Goal: Transaction & Acquisition: Book appointment/travel/reservation

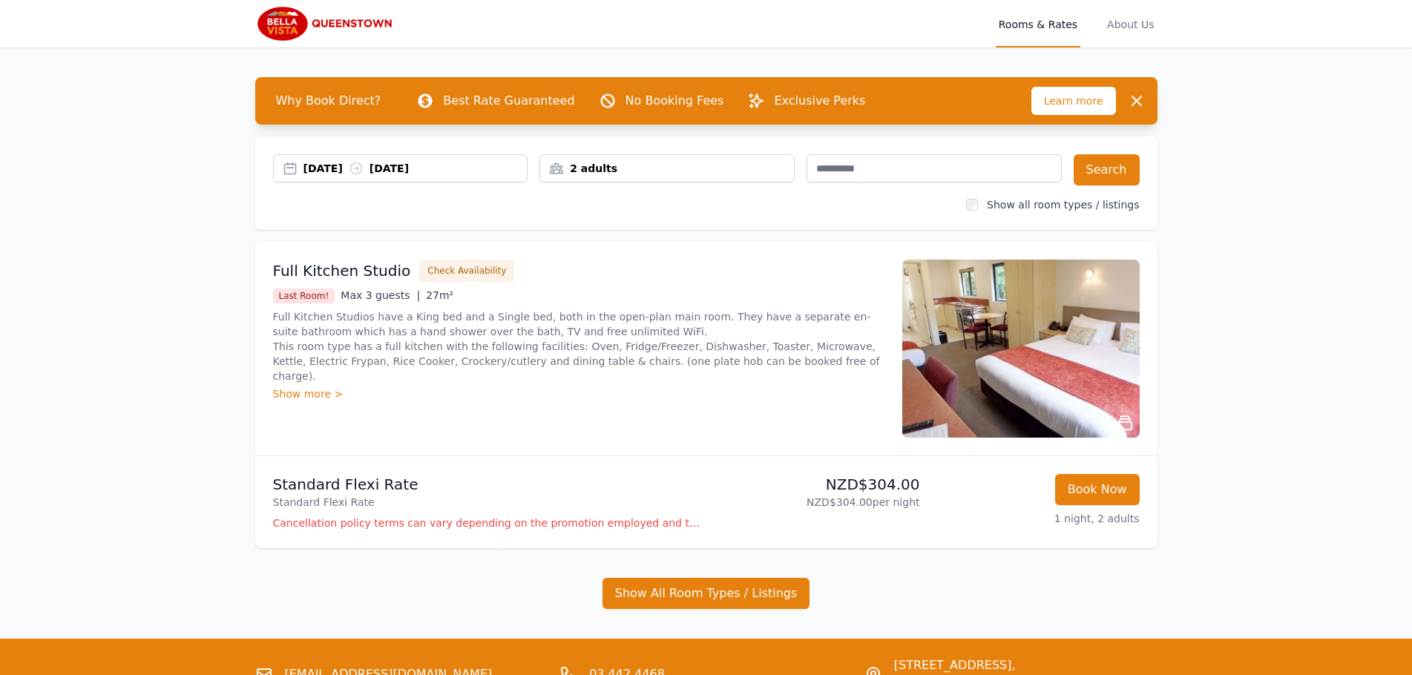
click at [344, 172] on div "[DATE] [DATE]" at bounding box center [416, 168] width 224 height 15
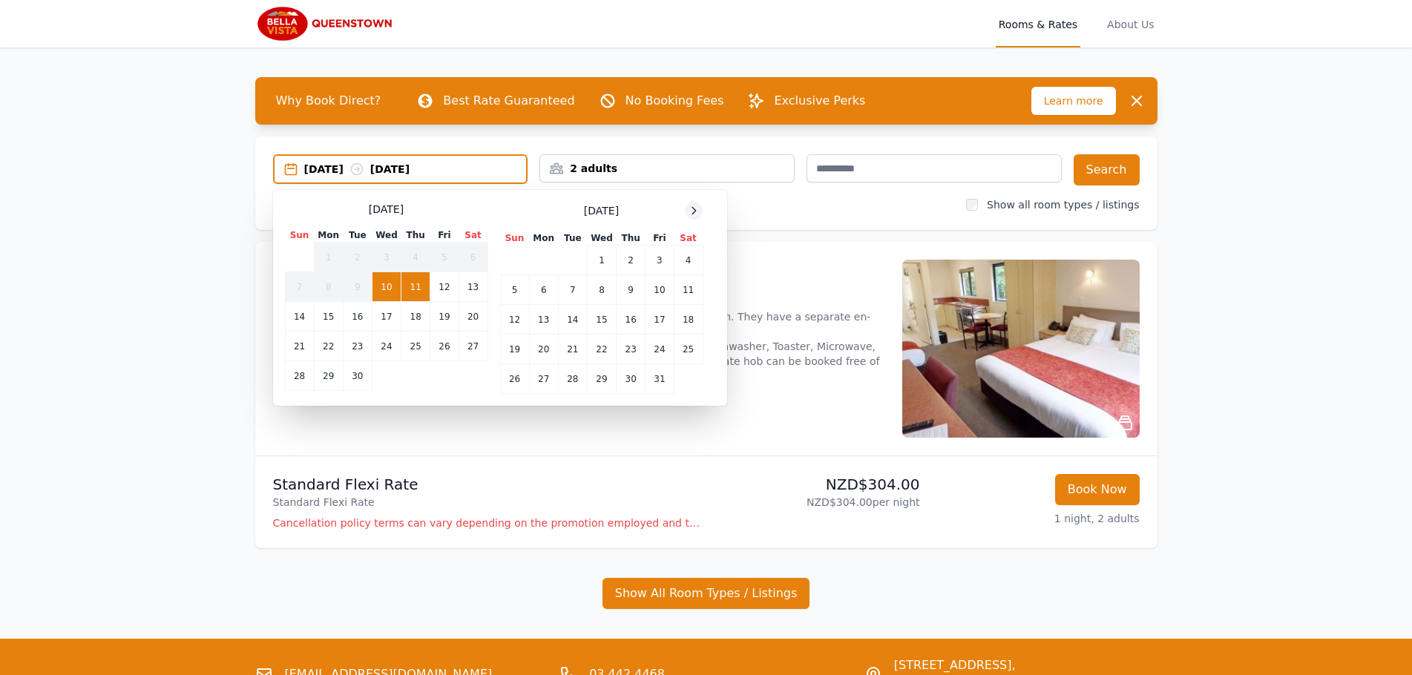
click at [694, 212] on icon at bounding box center [694, 211] width 12 height 12
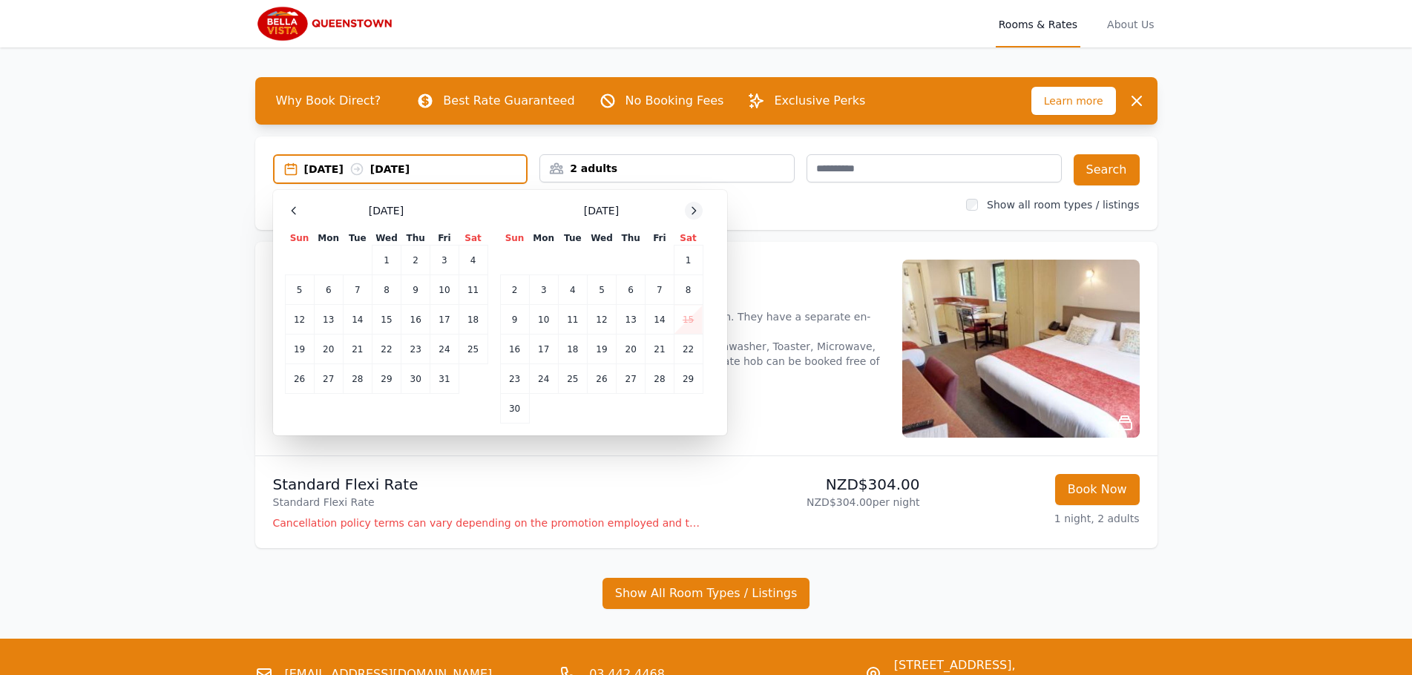
click at [694, 212] on icon at bounding box center [694, 211] width 12 height 12
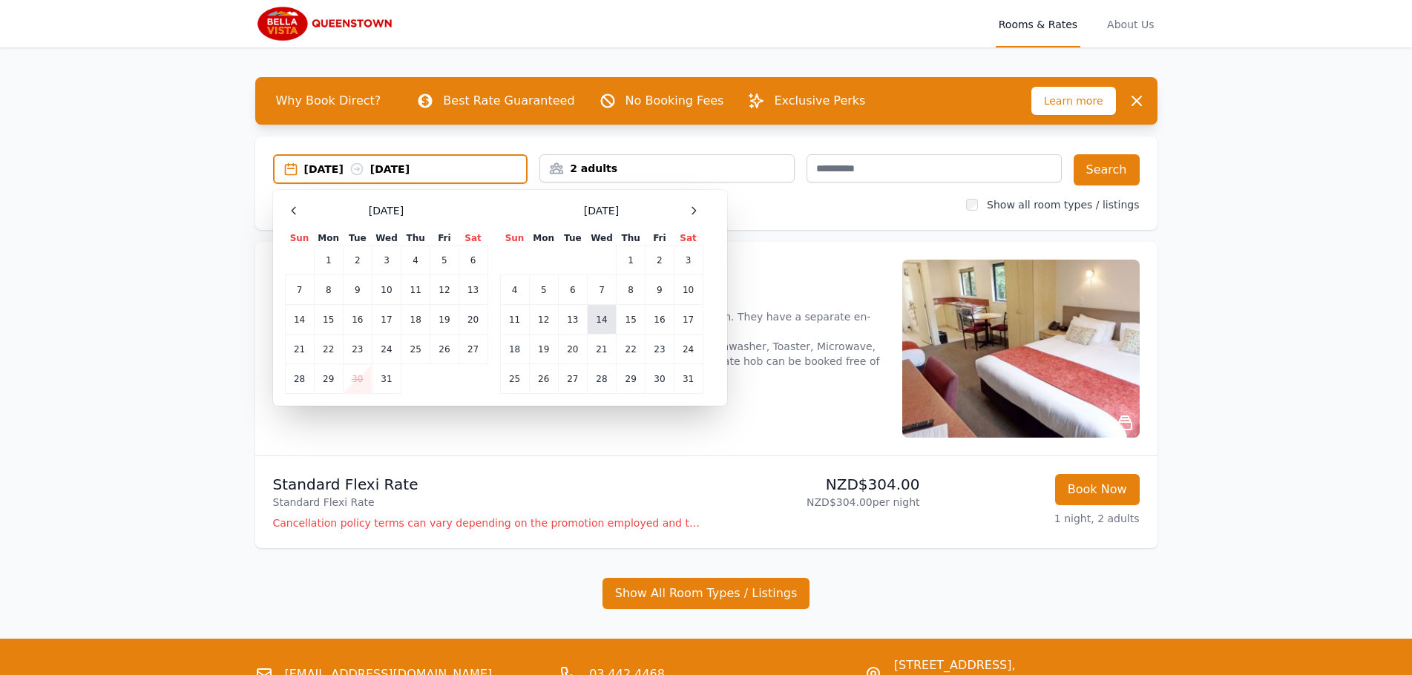
click at [597, 324] on td "14" at bounding box center [601, 320] width 29 height 30
click at [695, 214] on icon at bounding box center [694, 211] width 12 height 12
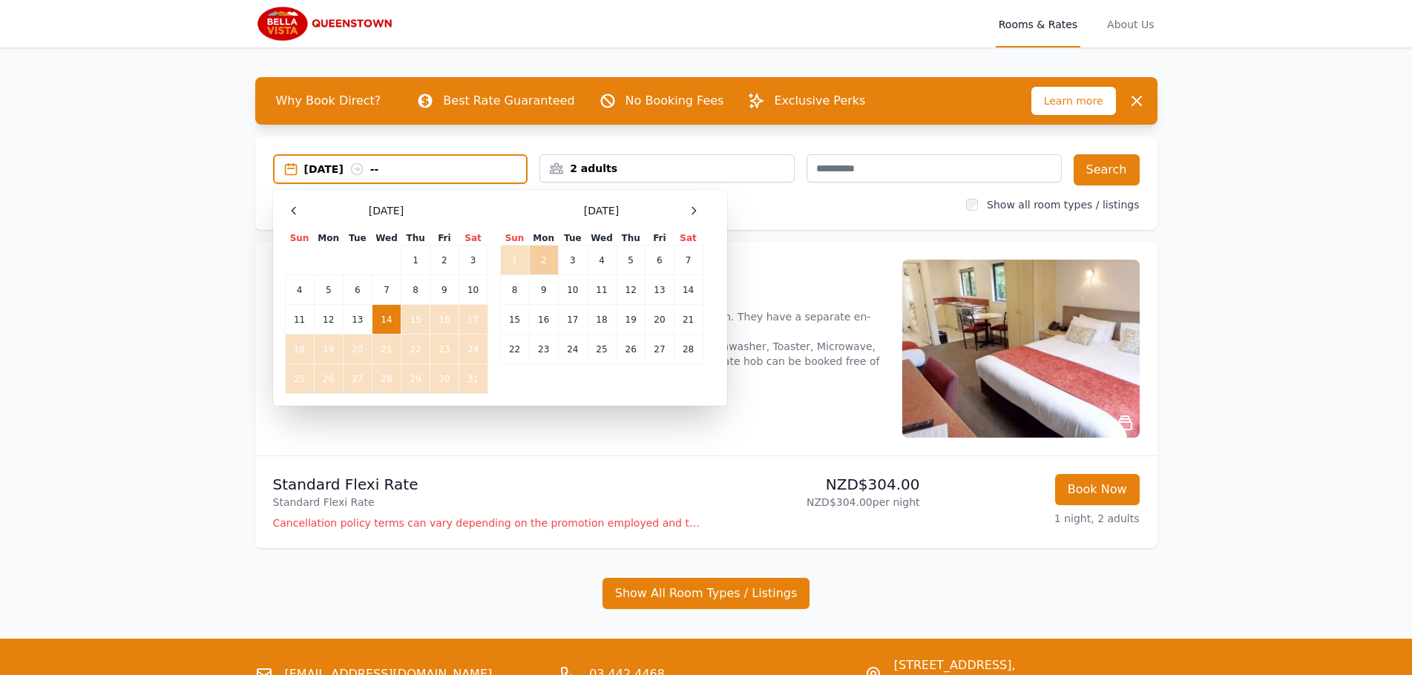
click at [539, 263] on td "2" at bounding box center [543, 261] width 29 height 30
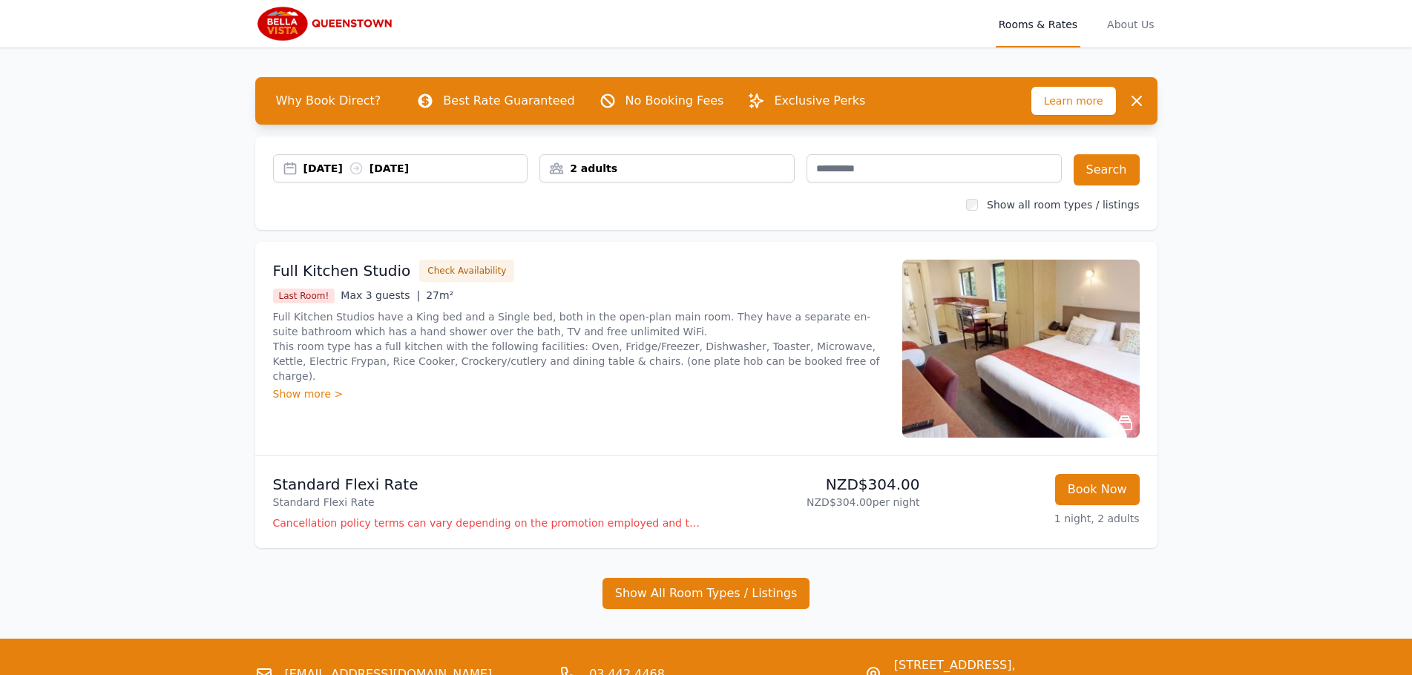
click at [588, 180] on div "2 adults" at bounding box center [667, 168] width 255 height 28
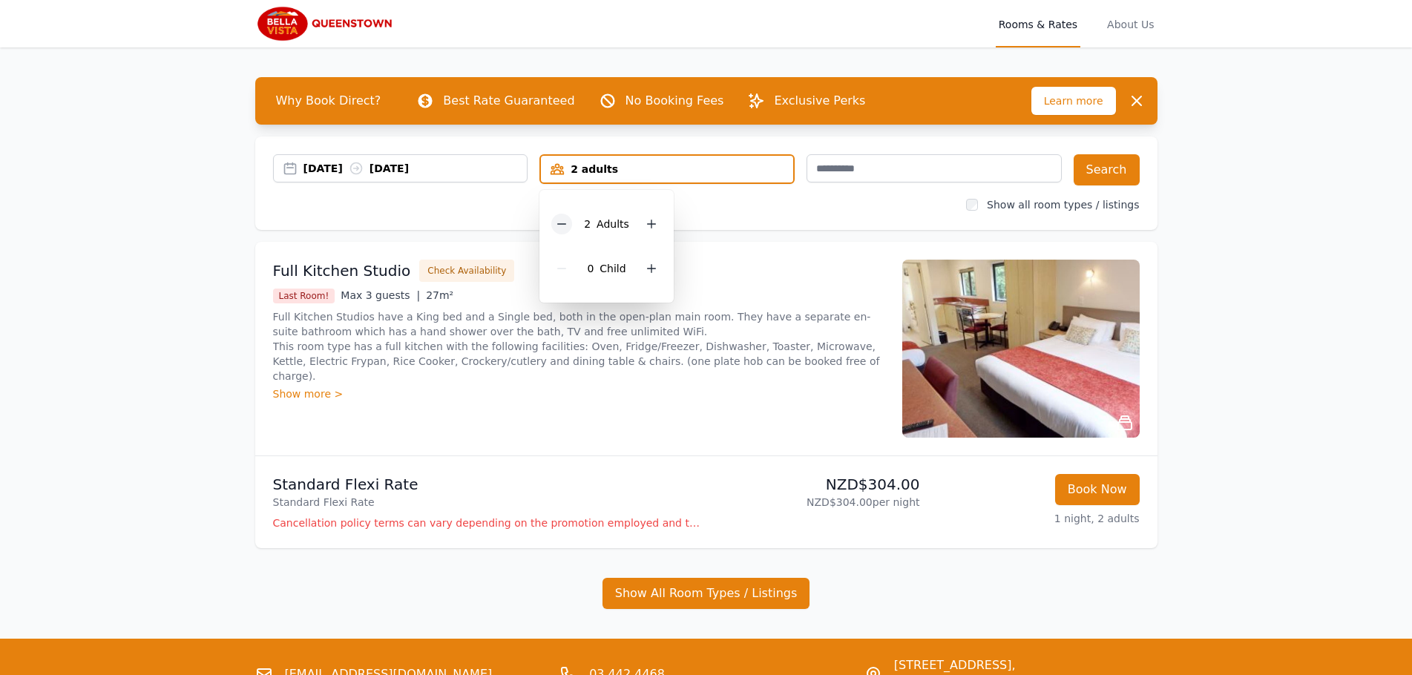
click at [560, 226] on icon at bounding box center [562, 224] width 12 height 12
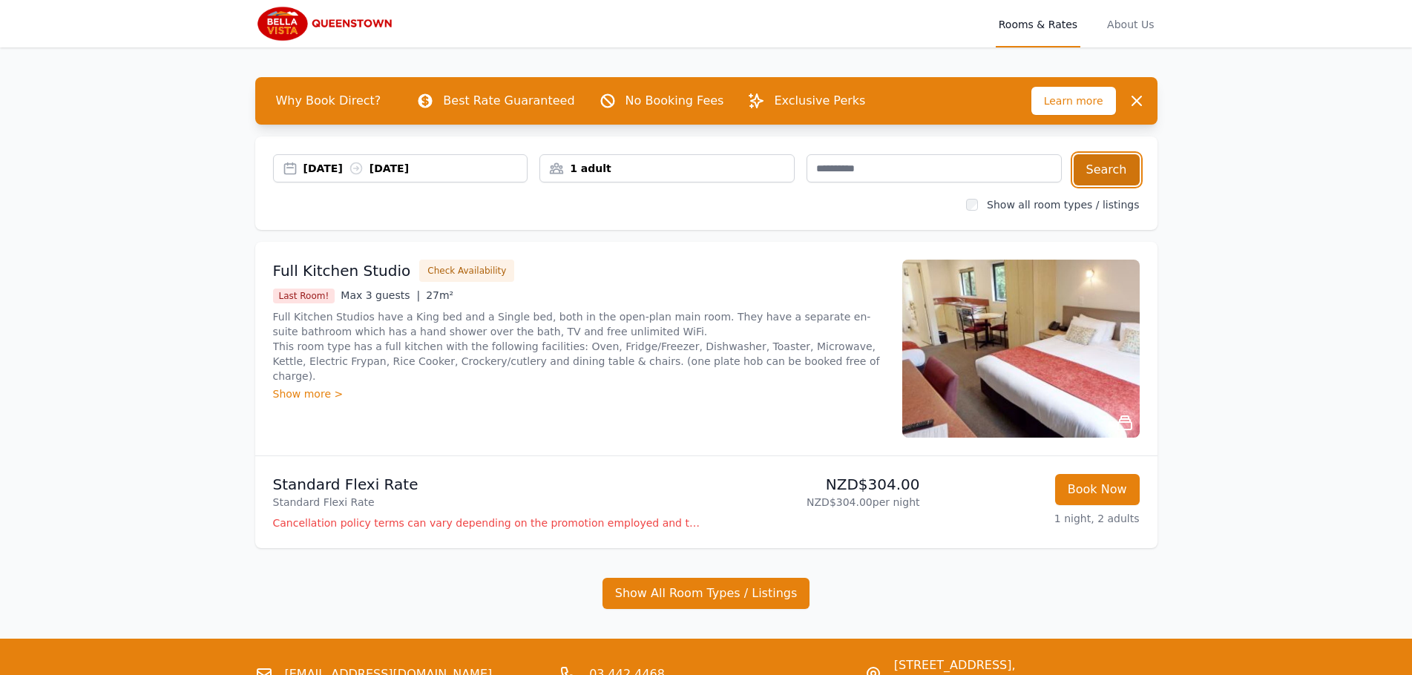
click at [1099, 173] on button "Search" at bounding box center [1107, 169] width 66 height 31
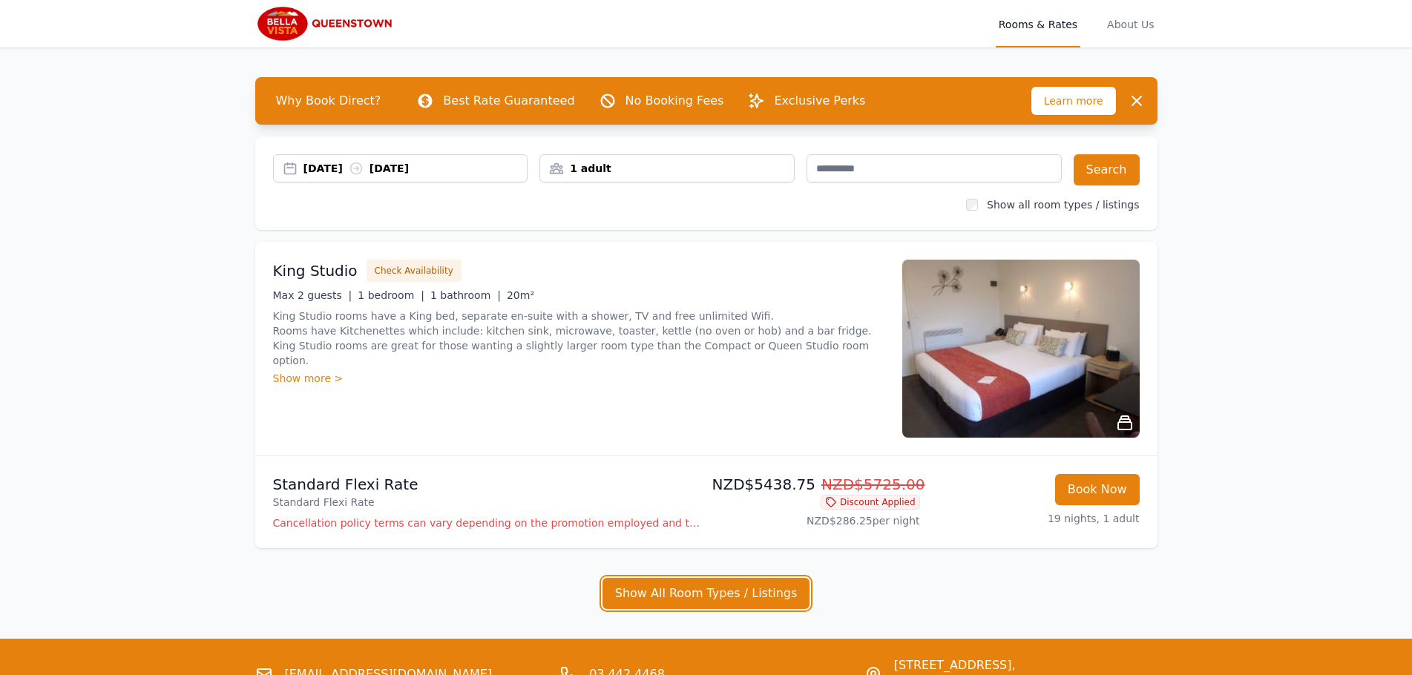
drag, startPoint x: 692, startPoint y: 597, endPoint x: 666, endPoint y: 597, distance: 26.0
click at [692, 597] on button "Show All Room Types / Listings" at bounding box center [707, 593] width 208 height 31
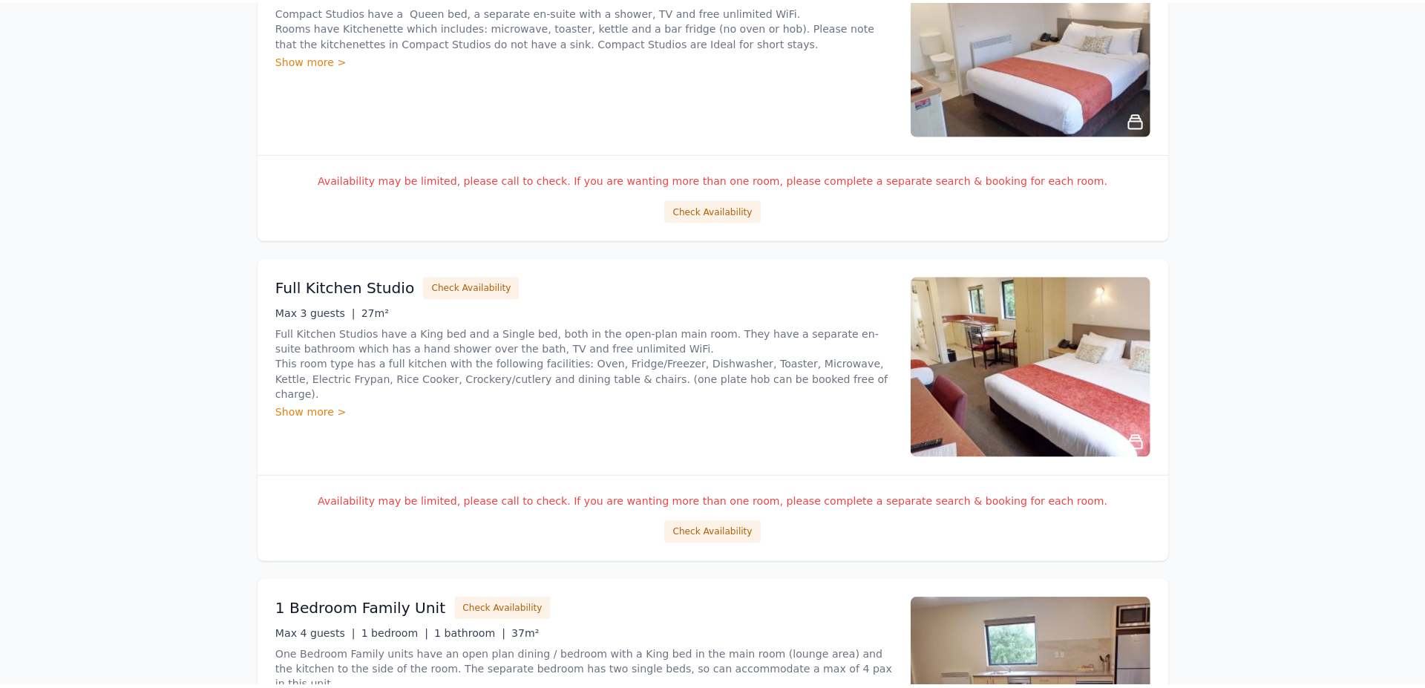
scroll to position [1590, 0]
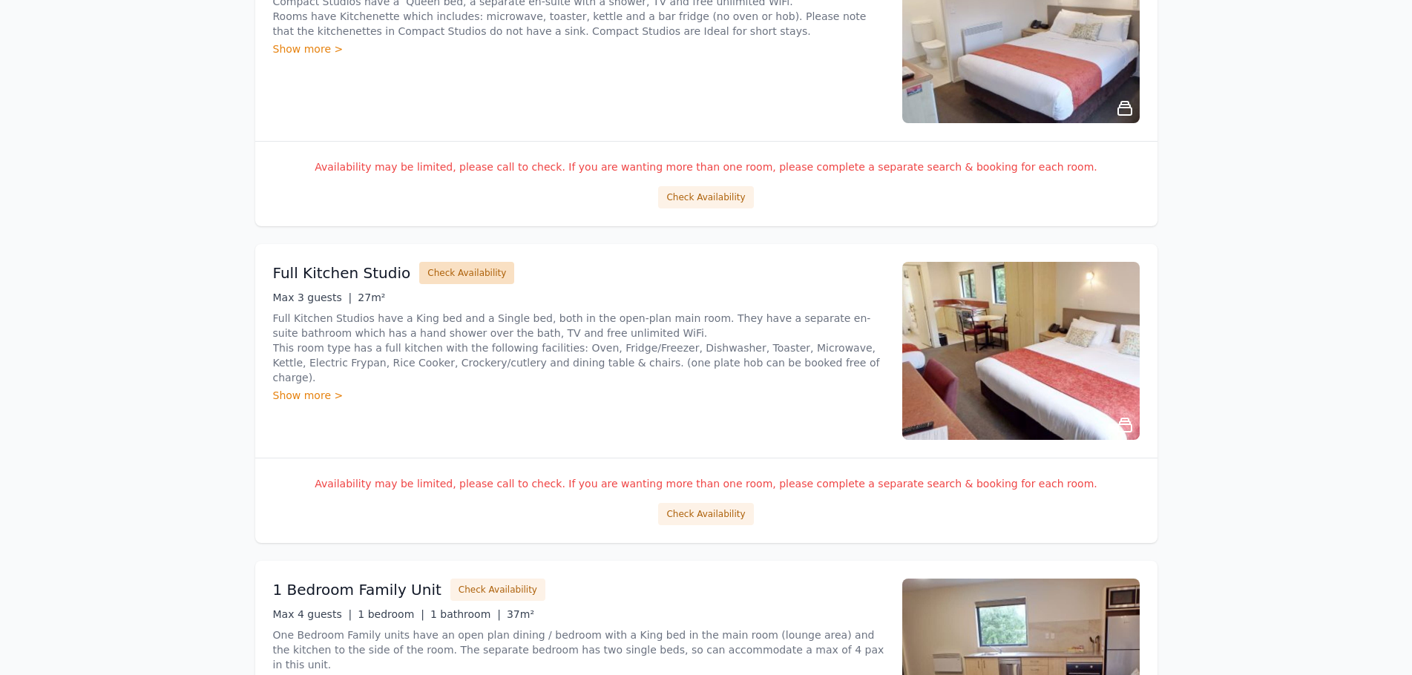
click at [458, 281] on button "Check Availability" at bounding box center [466, 273] width 95 height 22
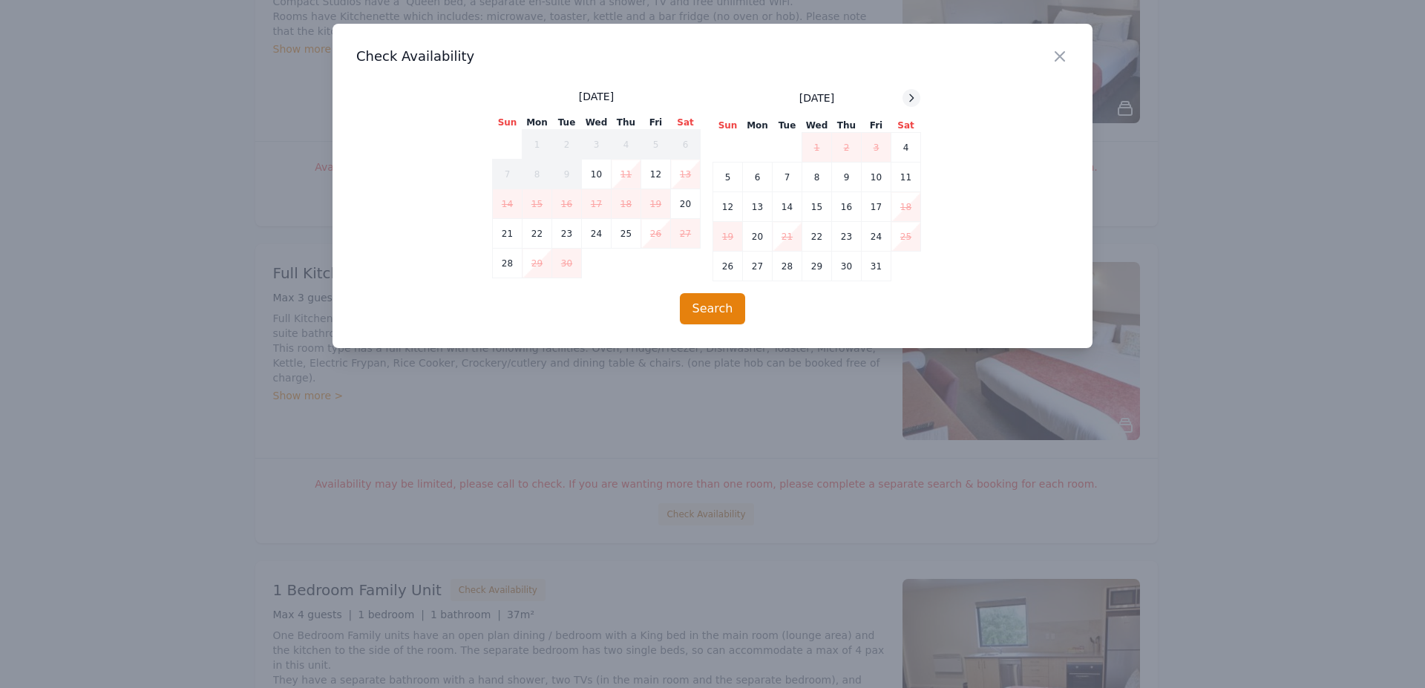
click at [914, 94] on icon at bounding box center [911, 98] width 12 height 12
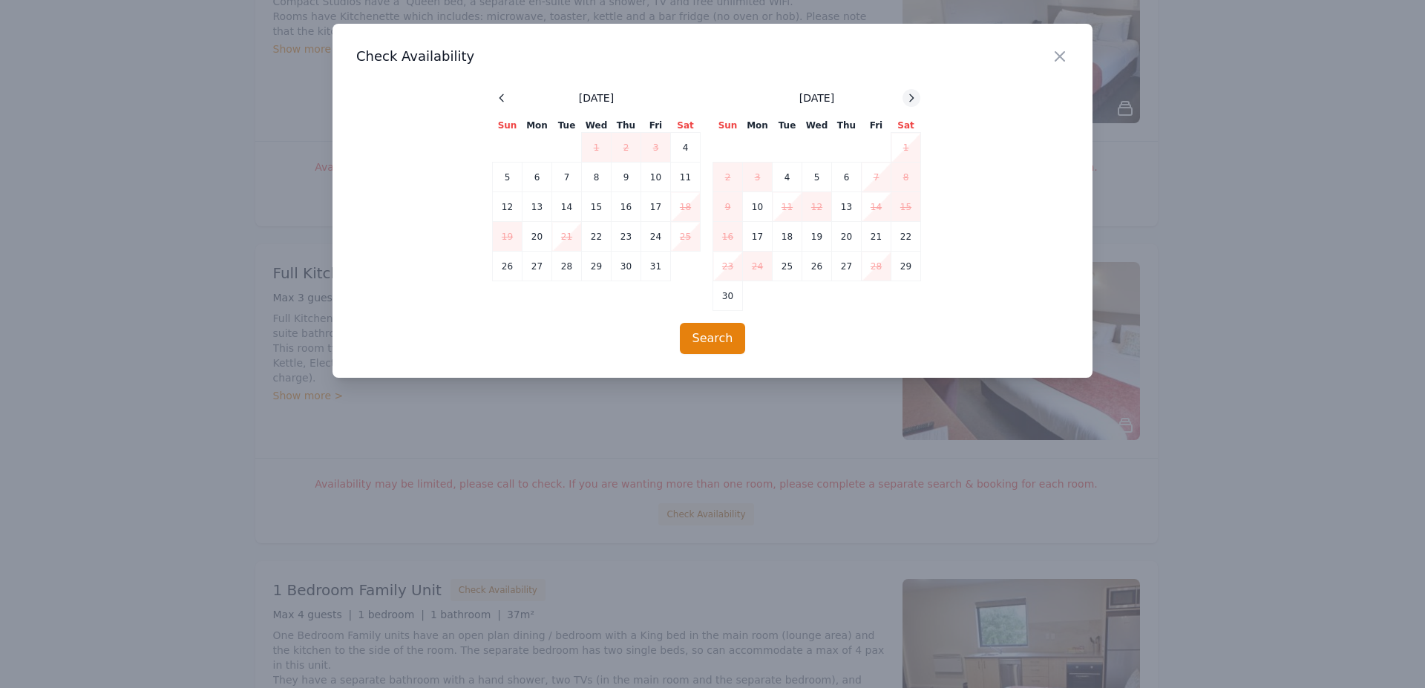
click at [914, 94] on icon at bounding box center [911, 98] width 12 height 12
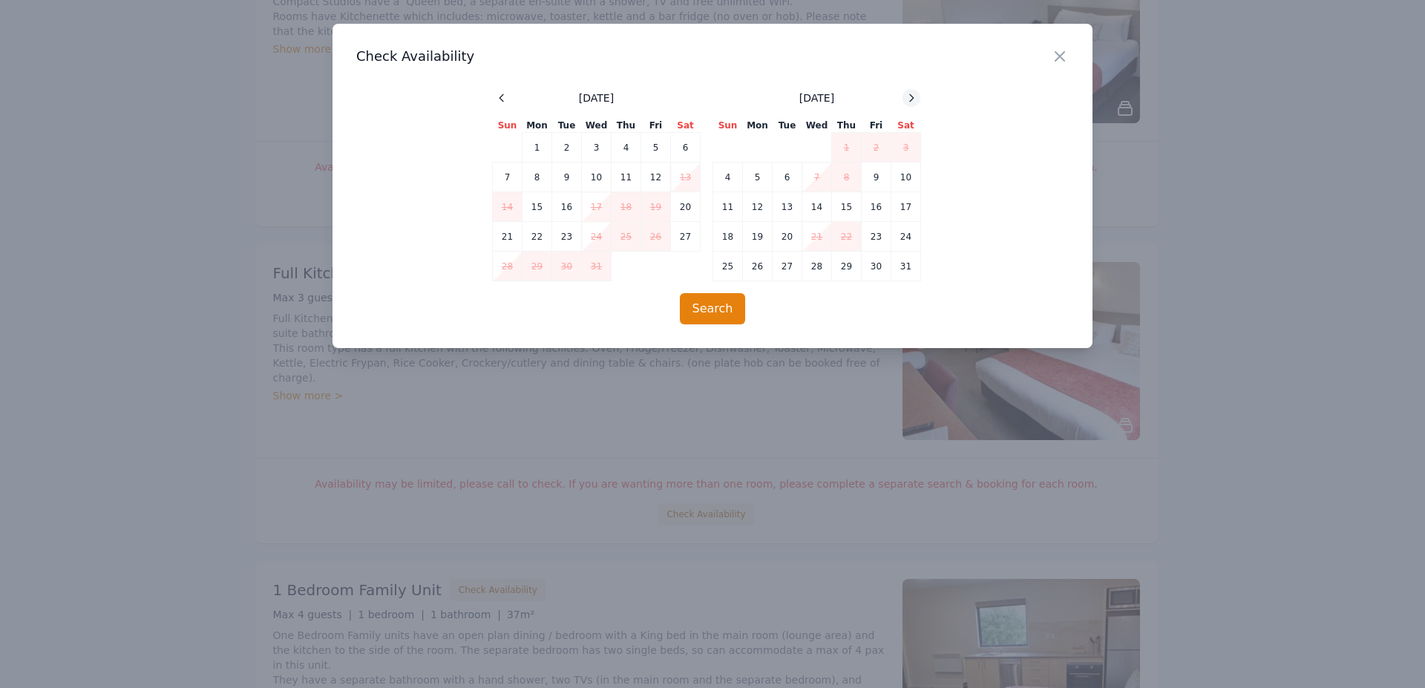
click at [914, 94] on icon at bounding box center [911, 98] width 12 height 12
click at [501, 97] on icon at bounding box center [501, 97] width 4 height 7
click at [600, 209] on td "14" at bounding box center [597, 207] width 30 height 30
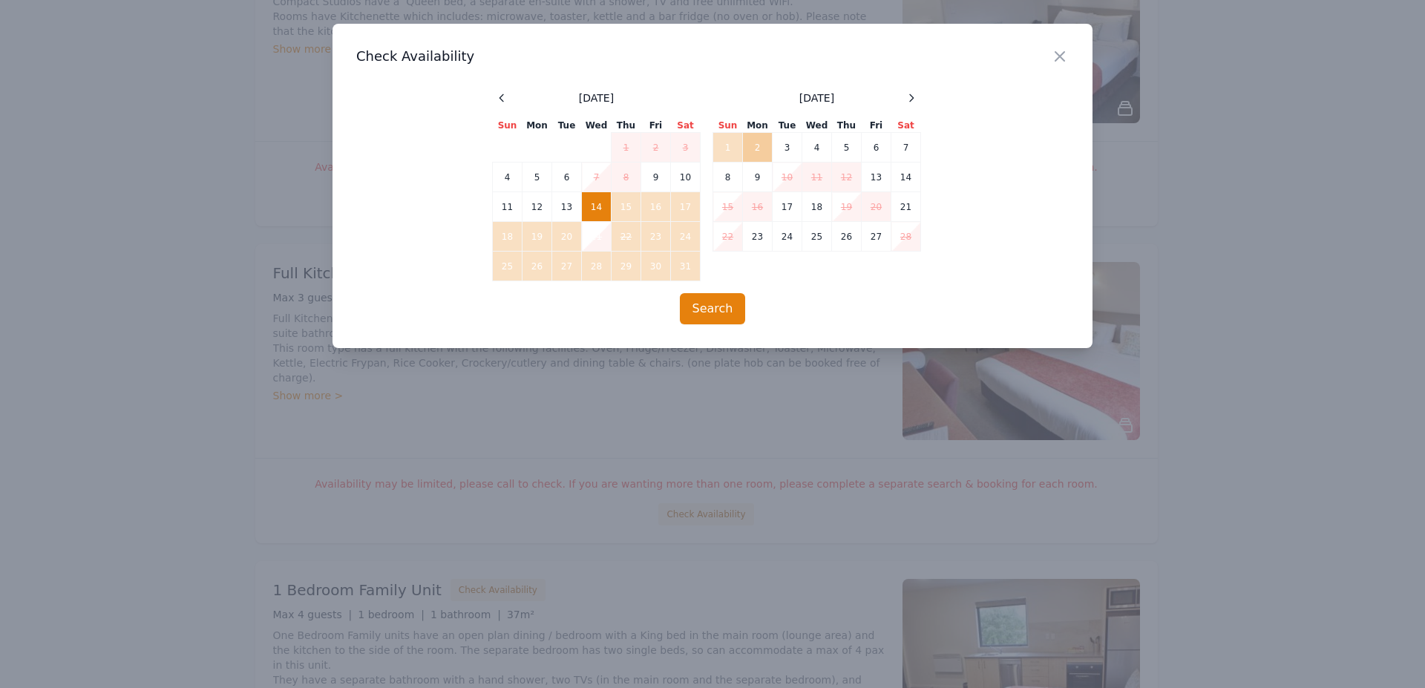
click at [760, 146] on td "2" at bounding box center [758, 148] width 30 height 30
click at [715, 312] on button "Search" at bounding box center [713, 308] width 66 height 31
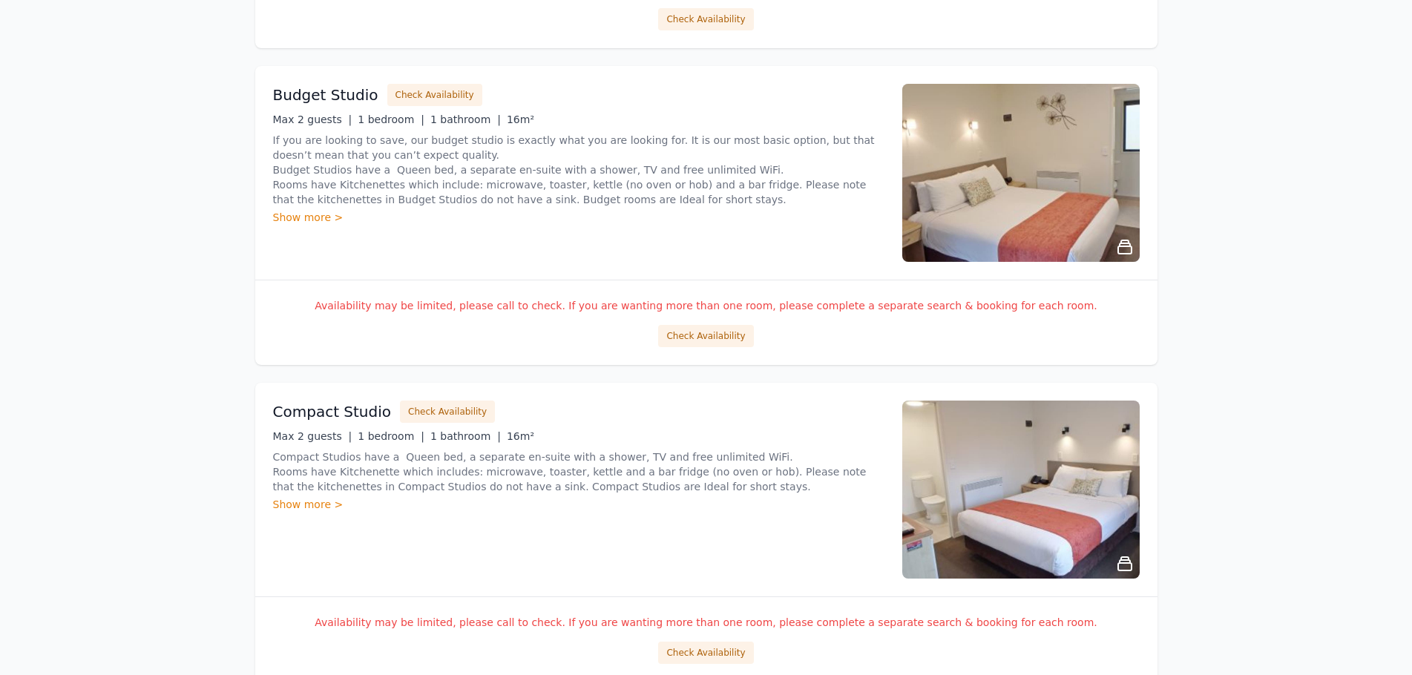
scroll to position [1175, 0]
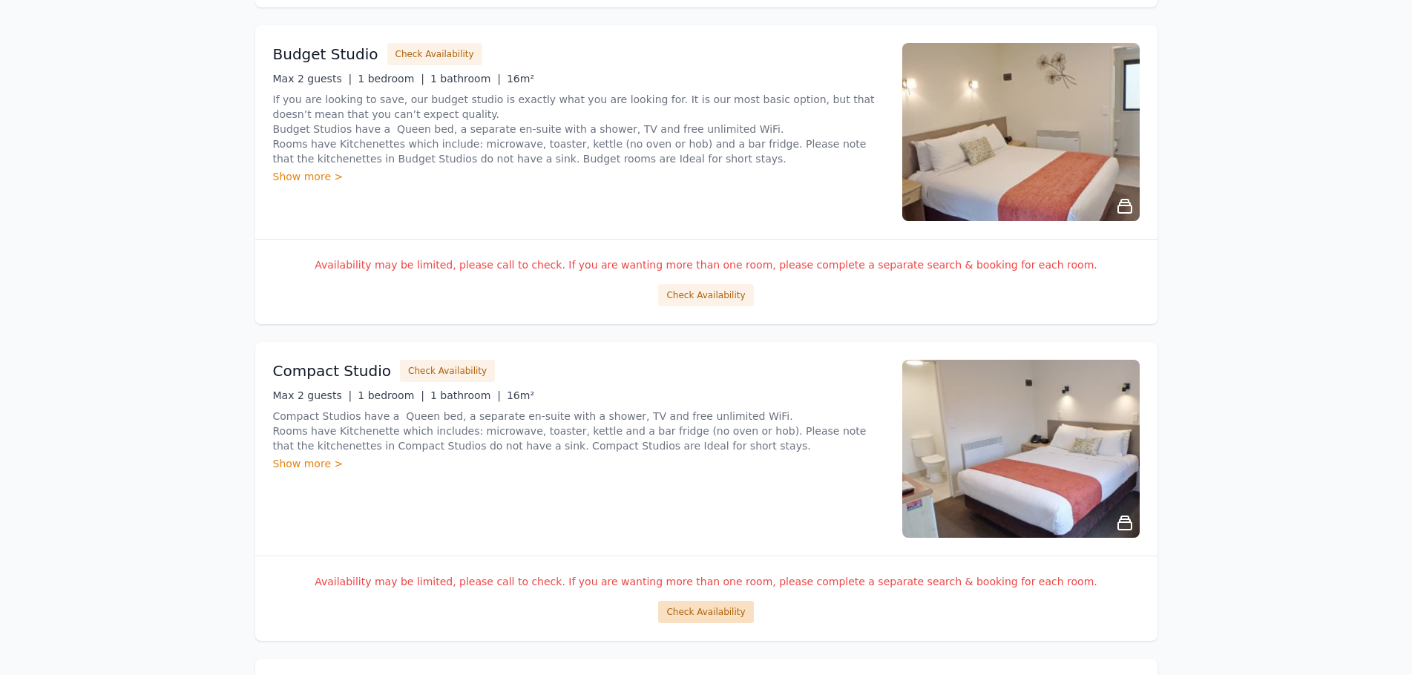
click at [705, 612] on button "Check Availability" at bounding box center [705, 612] width 95 height 22
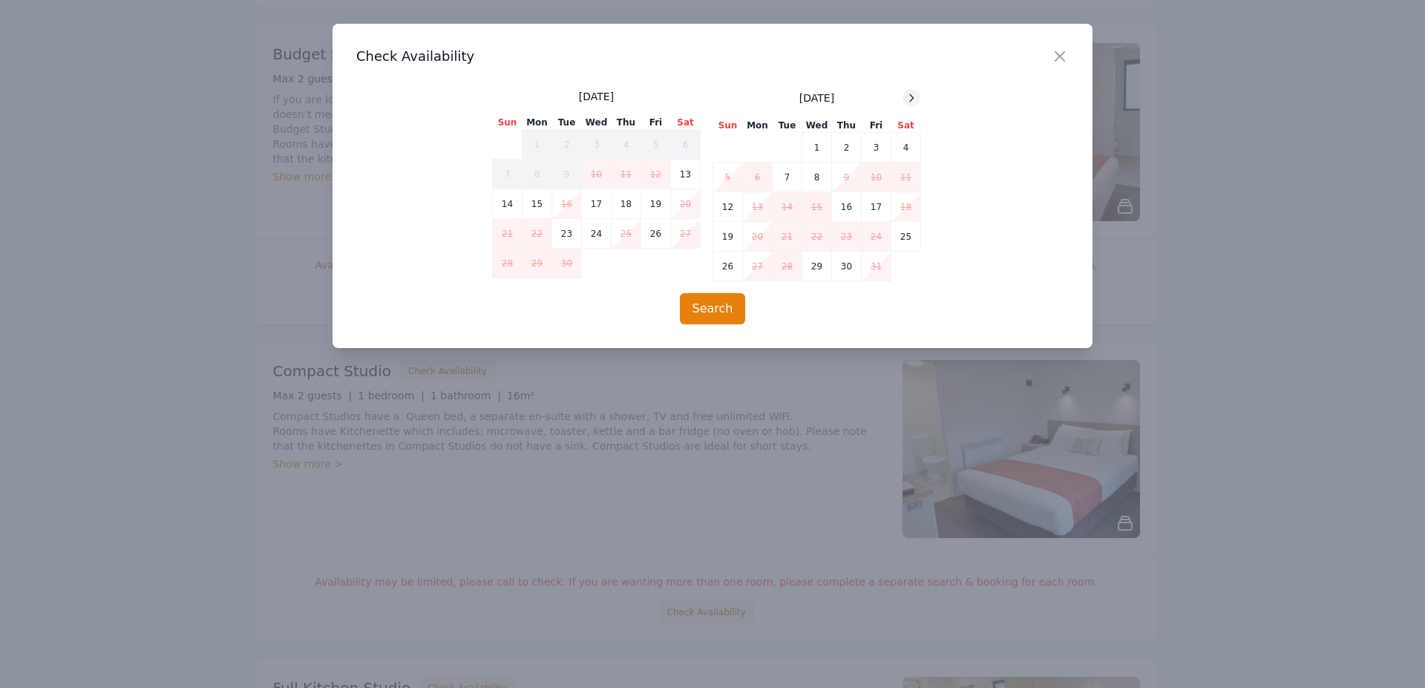
click at [908, 97] on icon at bounding box center [911, 98] width 12 height 12
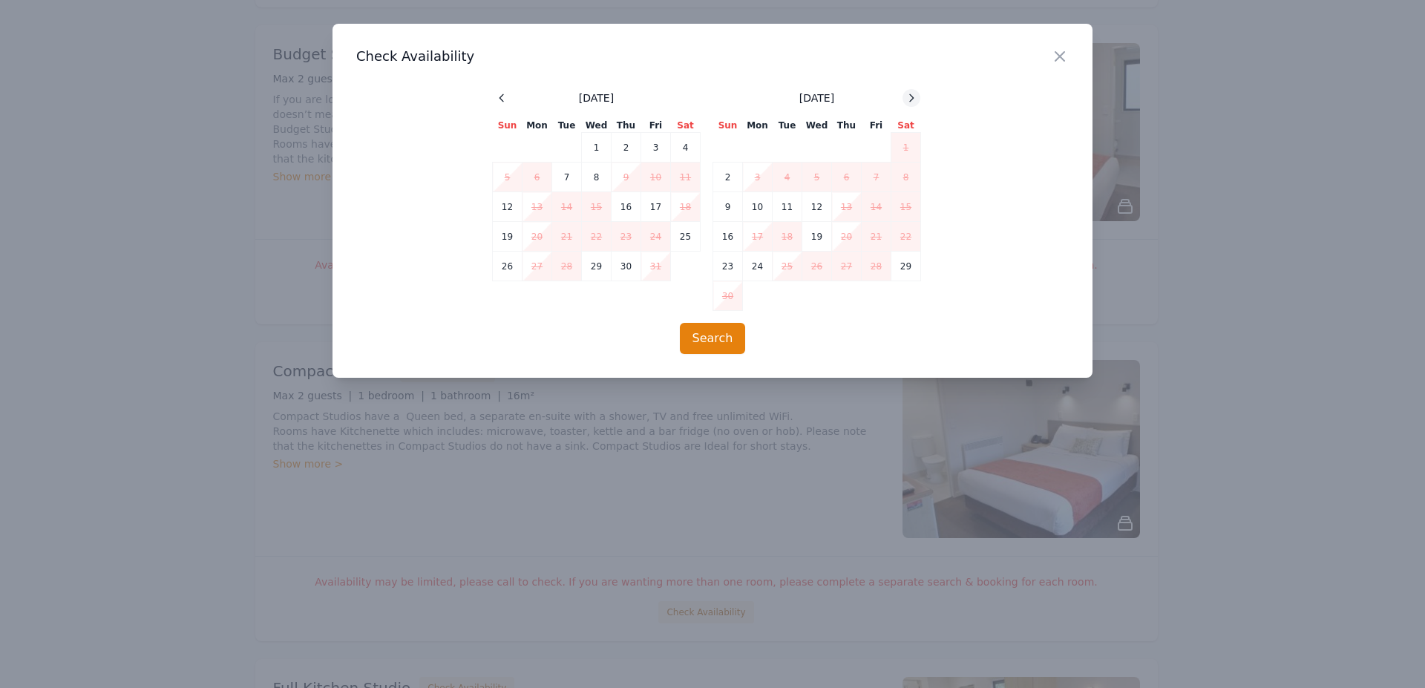
click at [908, 97] on icon at bounding box center [911, 98] width 12 height 12
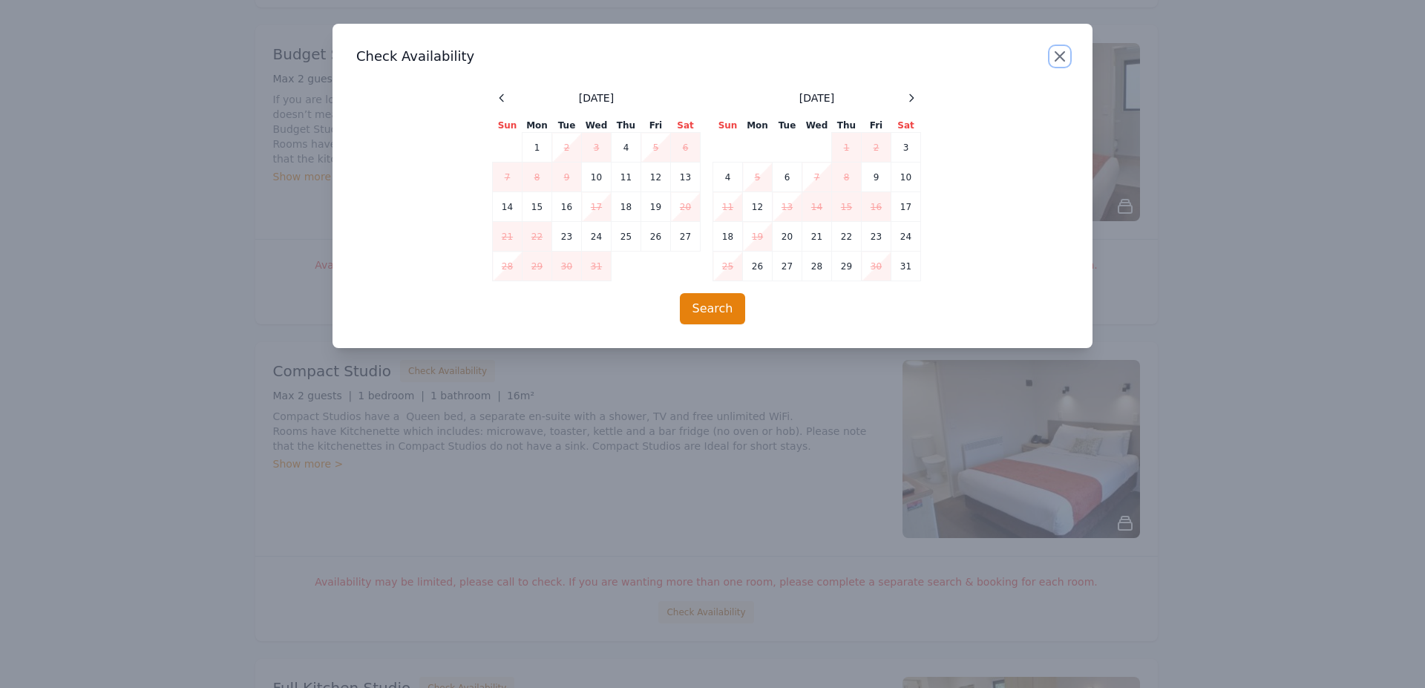
click at [1063, 58] on icon "button" at bounding box center [1060, 56] width 18 height 18
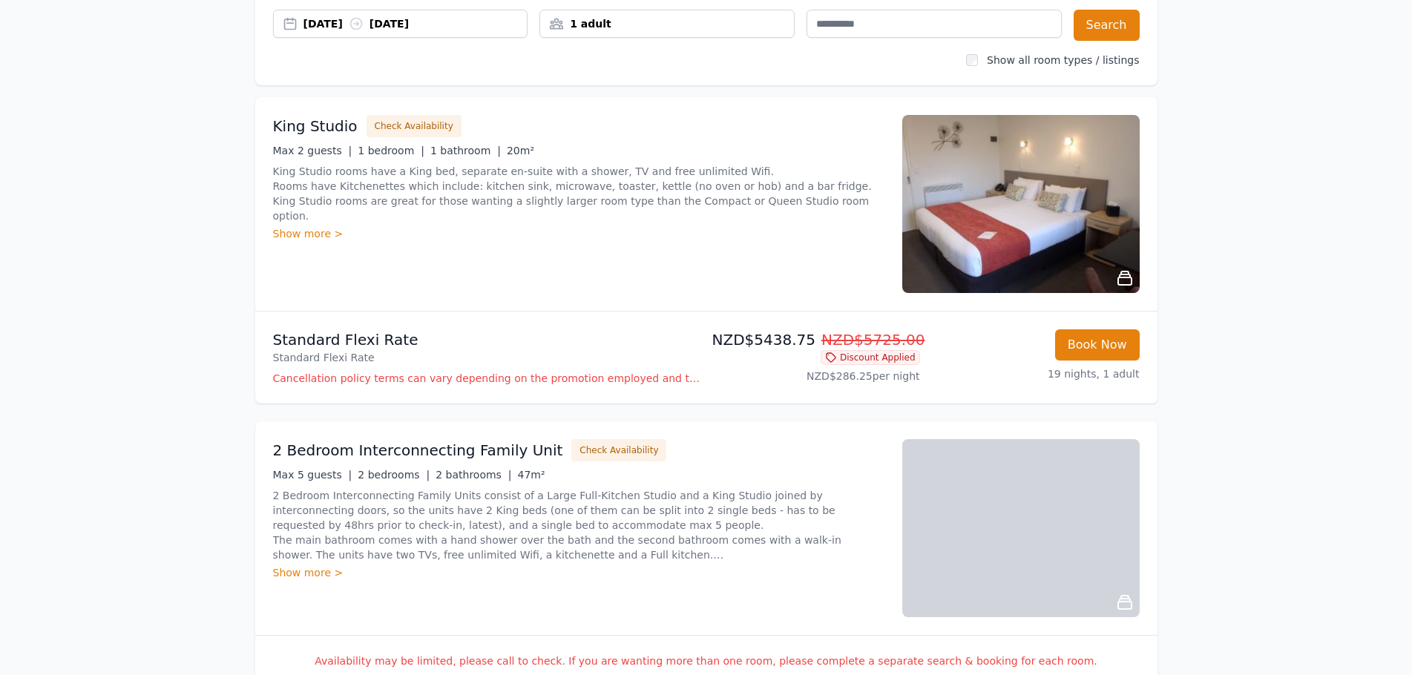
scroll to position [0, 0]
